Goal: Information Seeking & Learning: Check status

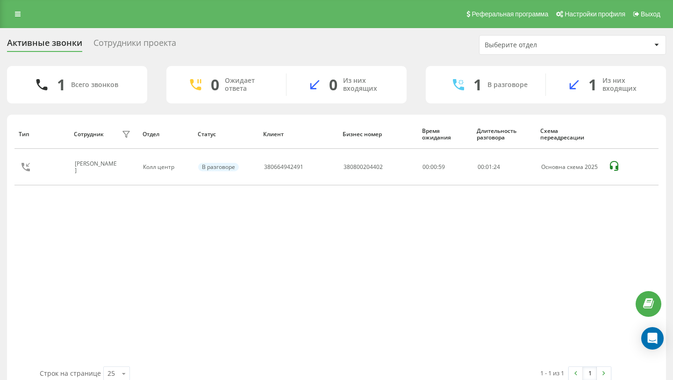
click at [14, 7] on div "Реферальная программа Настройки профиля Выход" at bounding box center [336, 14] width 673 height 28
click at [17, 14] on icon at bounding box center [18, 14] width 6 height 7
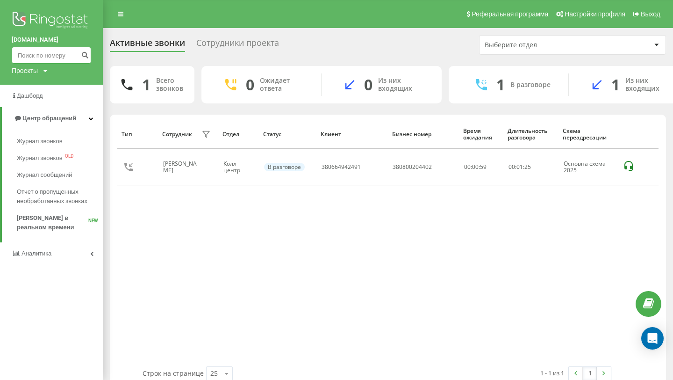
click at [55, 58] on input at bounding box center [51, 55] width 79 height 17
paste input "[PHONE_NUMBER]"
click at [20, 55] on input "[PHONE_NUMBER]" at bounding box center [51, 55] width 79 height 17
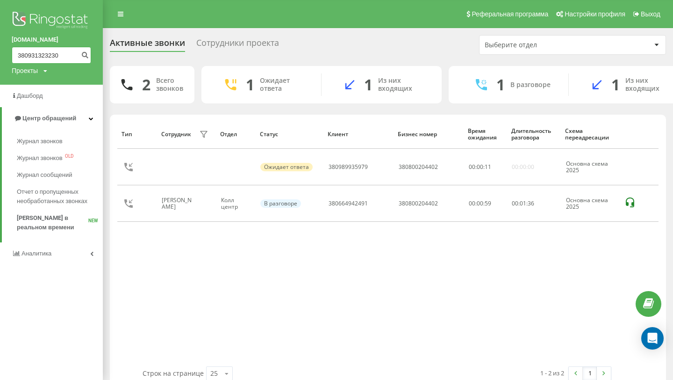
type input "380931323230"
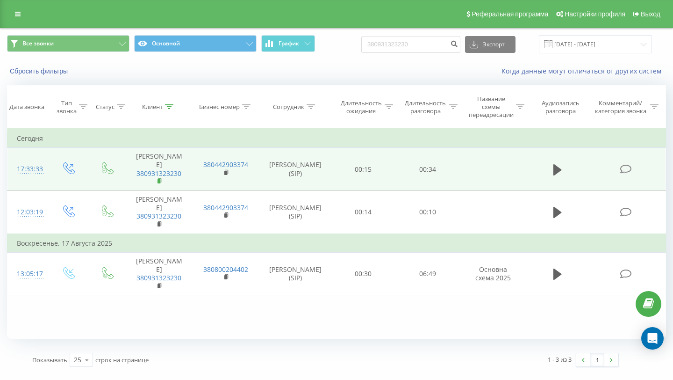
click at [160, 179] on rect at bounding box center [159, 181] width 3 height 4
